Goal: Subscribe to service/newsletter

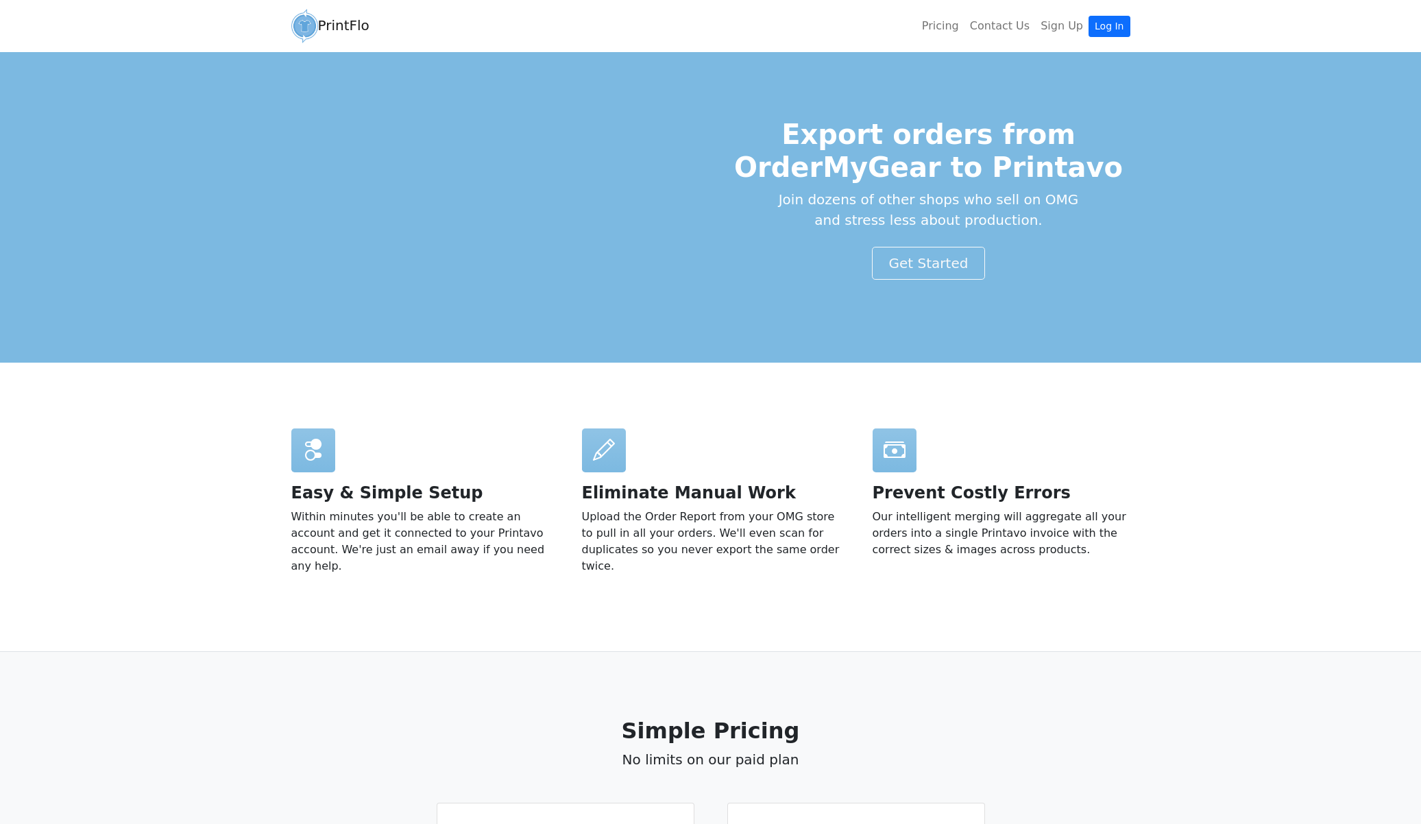
click at [92, 354] on header "Export orders from OrderMyGear to Printavo Join dozens of other shops who sell …" at bounding box center [710, 207] width 1421 height 310
click at [936, 256] on link "Get Started" at bounding box center [929, 263] width 114 height 33
click at [998, 25] on link "Contact Us" at bounding box center [999, 25] width 71 height 27
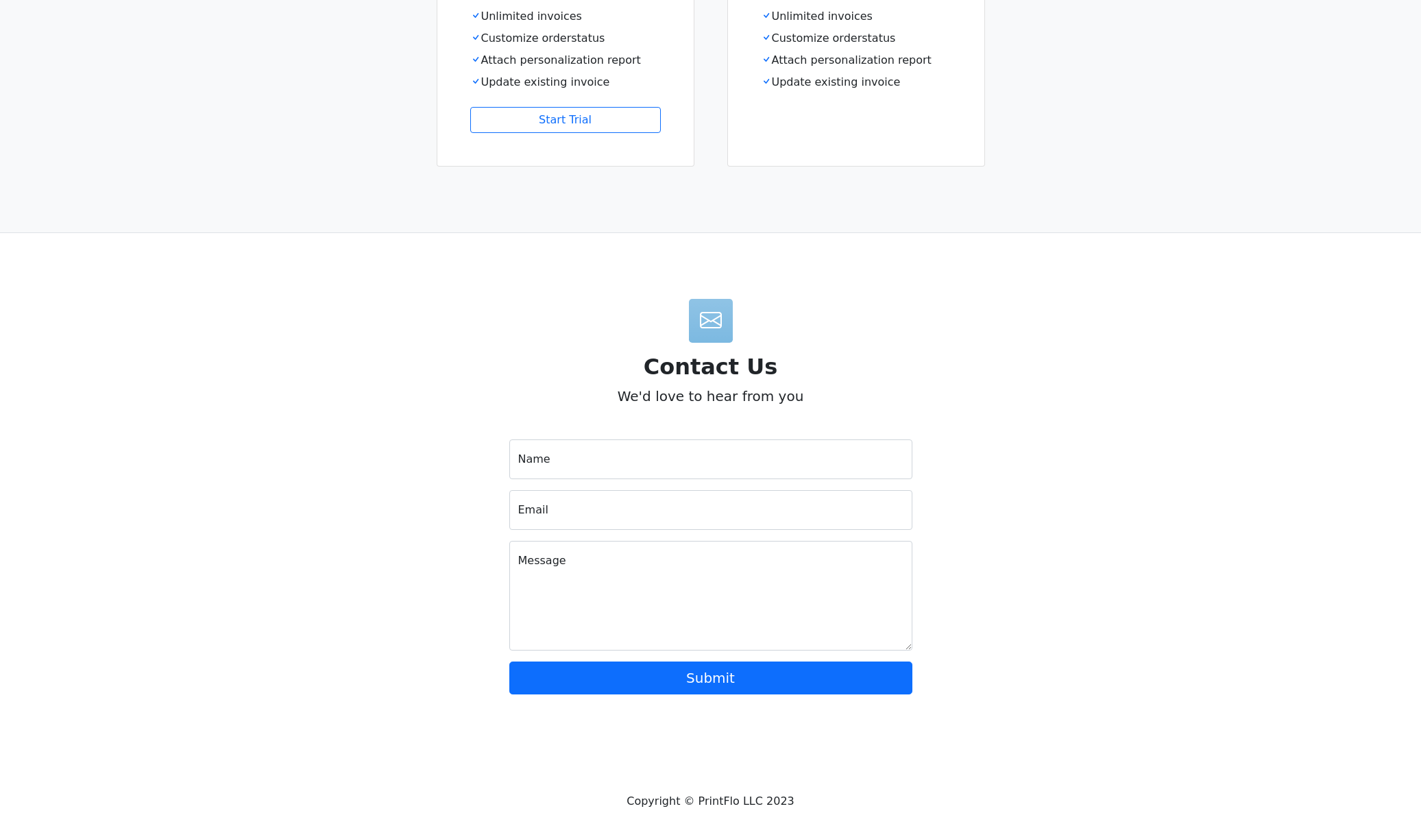
scroll to position [944, 0]
